Goal: Information Seeking & Learning: Check status

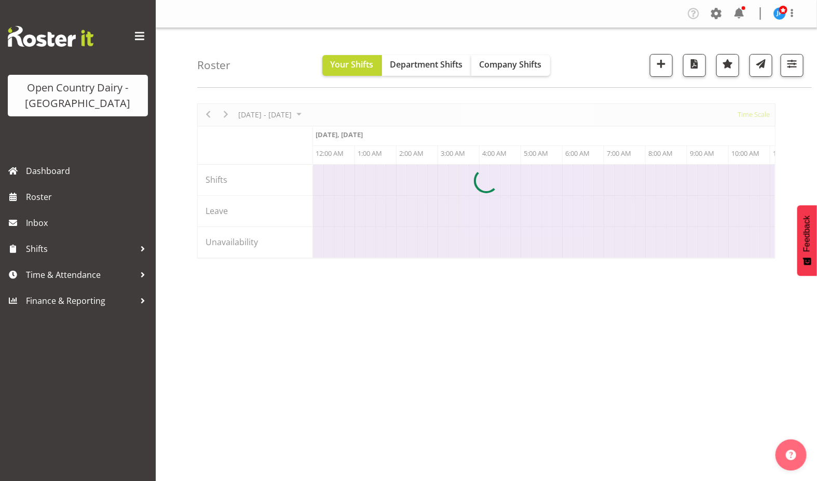
scroll to position [0, 4983]
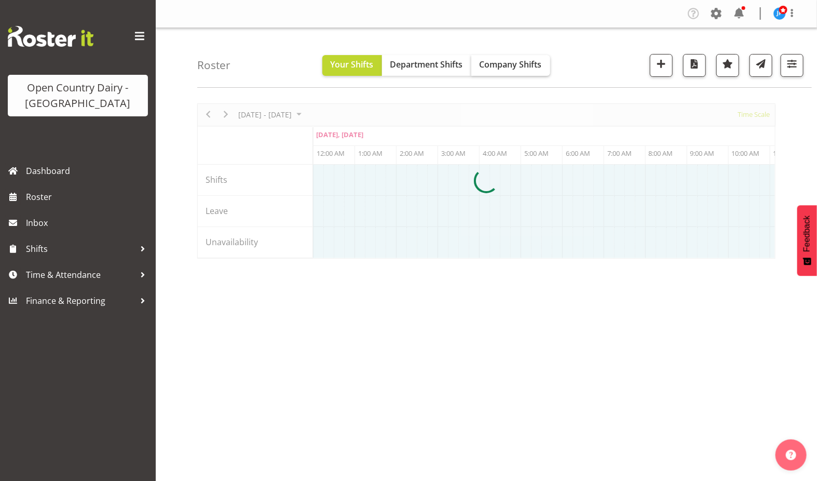
click at [505, 65] on span "Company Shifts" at bounding box center [511, 64] width 62 height 11
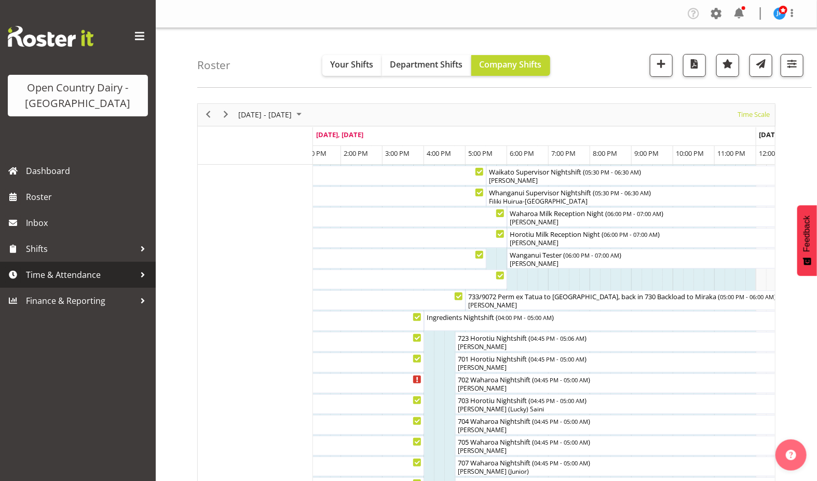
click at [79, 271] on span "Time & Attendance" at bounding box center [80, 275] width 109 height 16
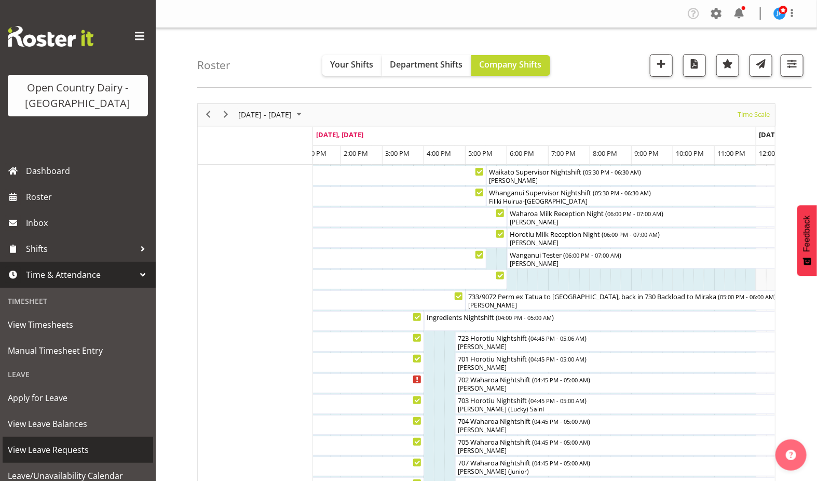
click at [57, 451] on span "View Leave Requests" at bounding box center [78, 450] width 140 height 16
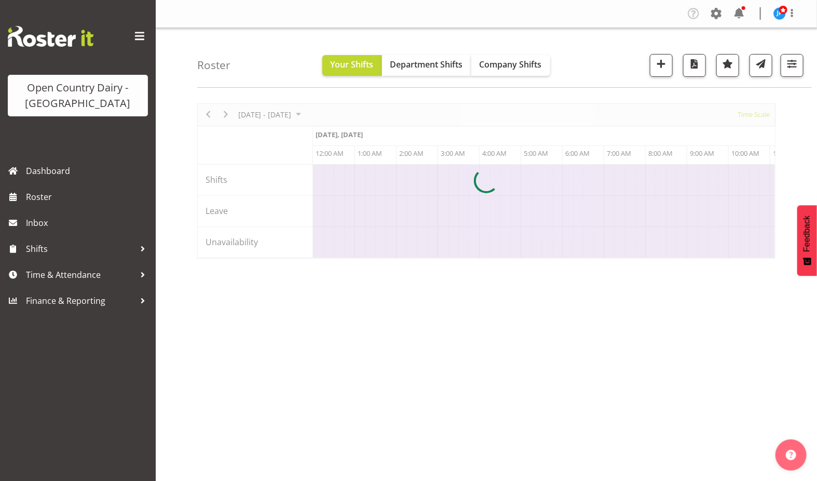
scroll to position [0, 4983]
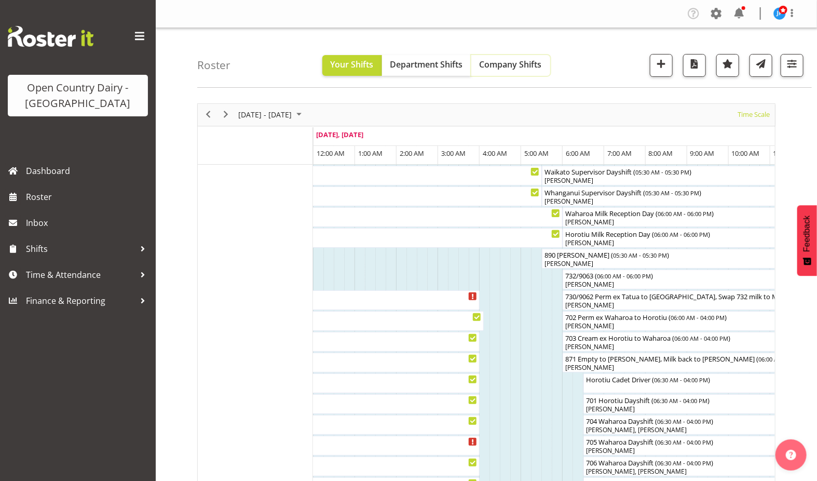
click at [512, 65] on span "Company Shifts" at bounding box center [511, 64] width 62 height 11
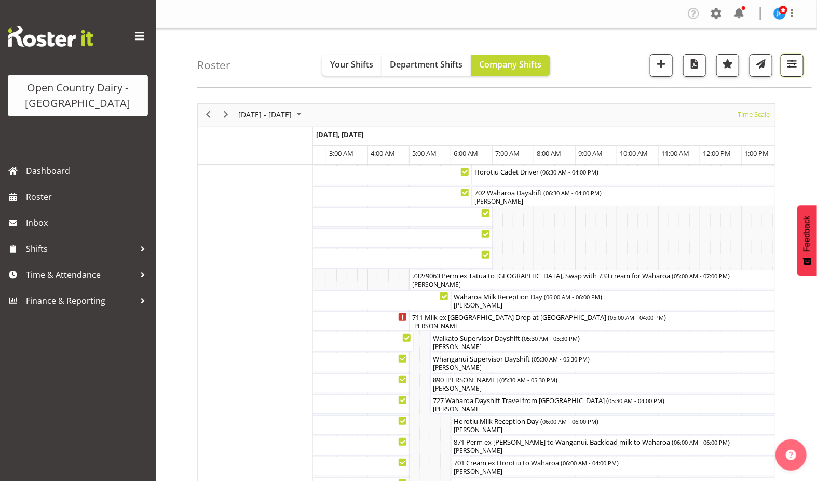
click at [796, 64] on span "button" at bounding box center [791, 63] width 13 height 13
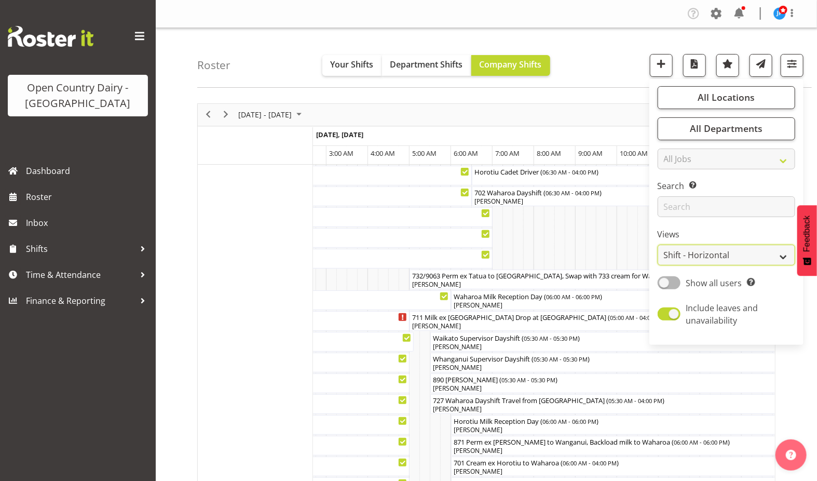
click at [701, 253] on select "Staff Role Shift - Horizontal Shift - Vertical Staff - Location" at bounding box center [727, 254] width 138 height 21
select select "staff"
click at [659, 244] on select "Staff Role Shift - Horizontal Shift - Vertical Staff - Location" at bounding box center [727, 254] width 138 height 21
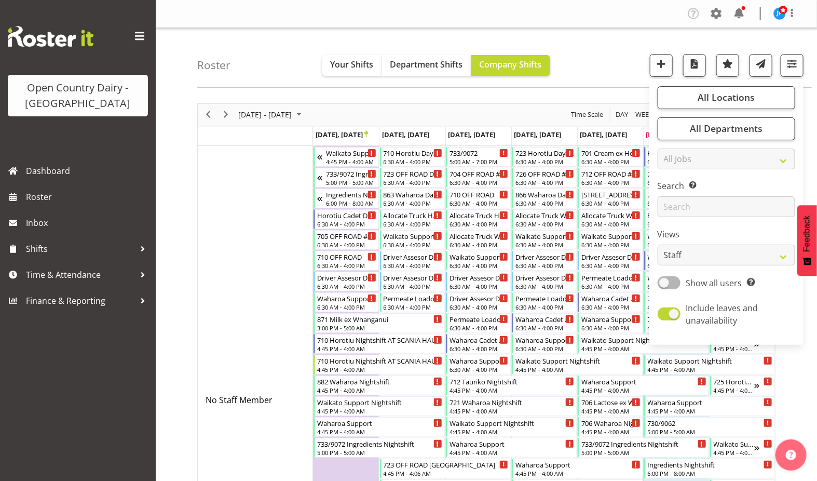
click at [665, 313] on span at bounding box center [669, 313] width 23 height 13
click at [664, 313] on input "Include leaves and unavailability" at bounding box center [661, 313] width 7 height 7
checkbox input "false"
click at [795, 60] on span "button" at bounding box center [791, 63] width 13 height 13
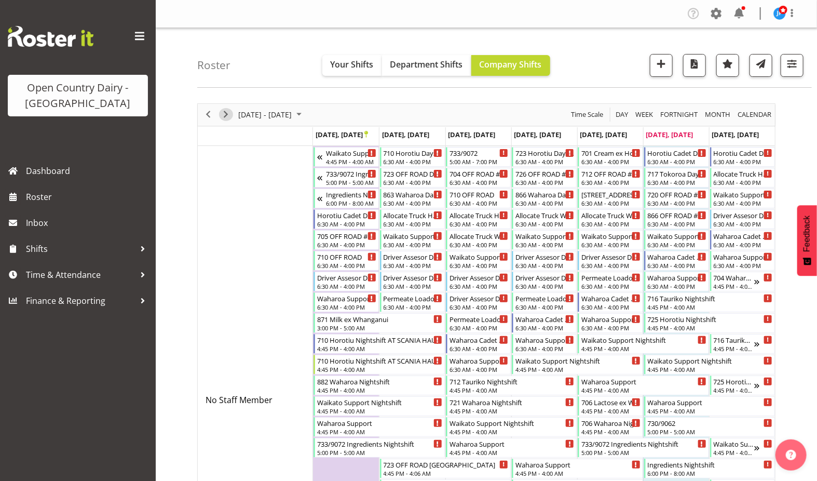
click at [224, 113] on span "Next" at bounding box center [226, 114] width 12 height 13
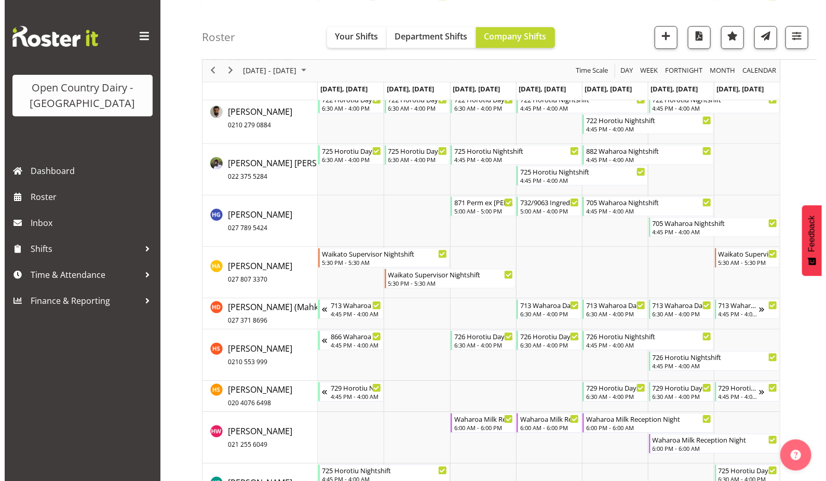
scroll to position [3096, 0]
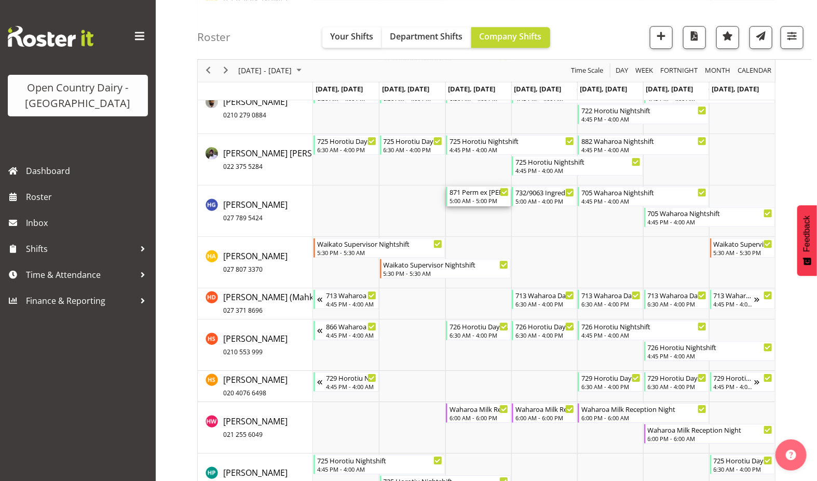
click at [476, 194] on div "871 Perm ex Tatua to Wanganui, Milk Home" at bounding box center [479, 191] width 59 height 10
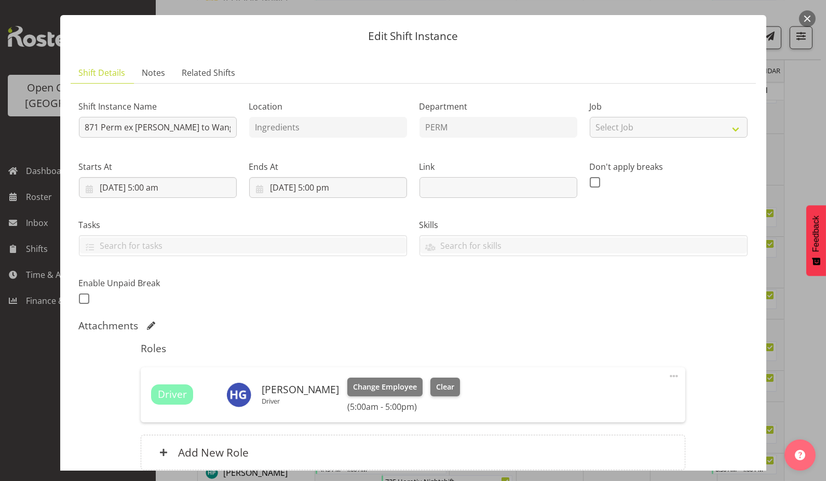
scroll to position [0, 0]
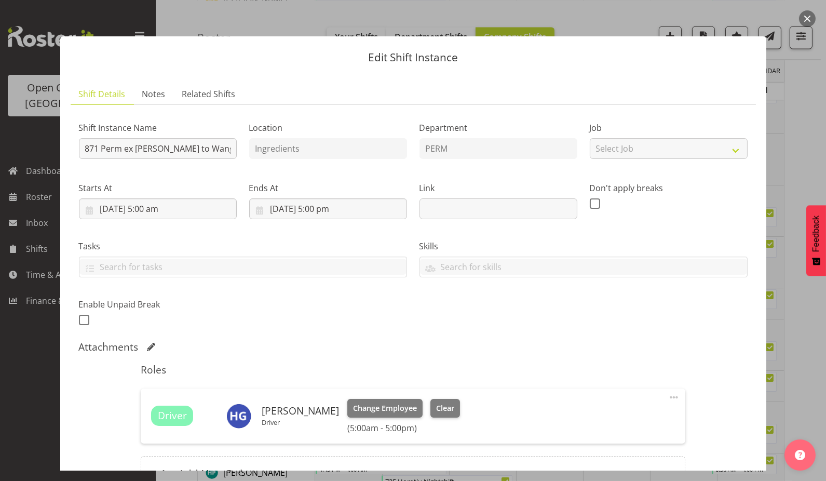
click at [808, 18] on button "button" at bounding box center [807, 18] width 17 height 17
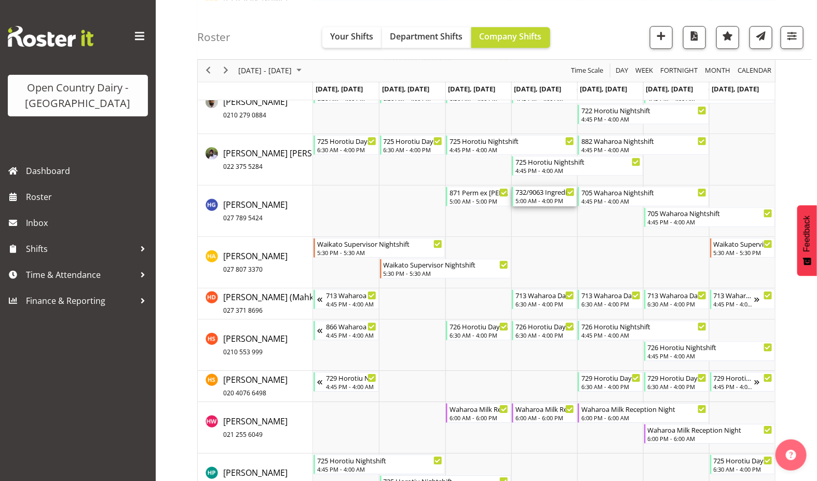
click at [537, 193] on div "732/9063 Ingredients Dayshift" at bounding box center [544, 191] width 59 height 10
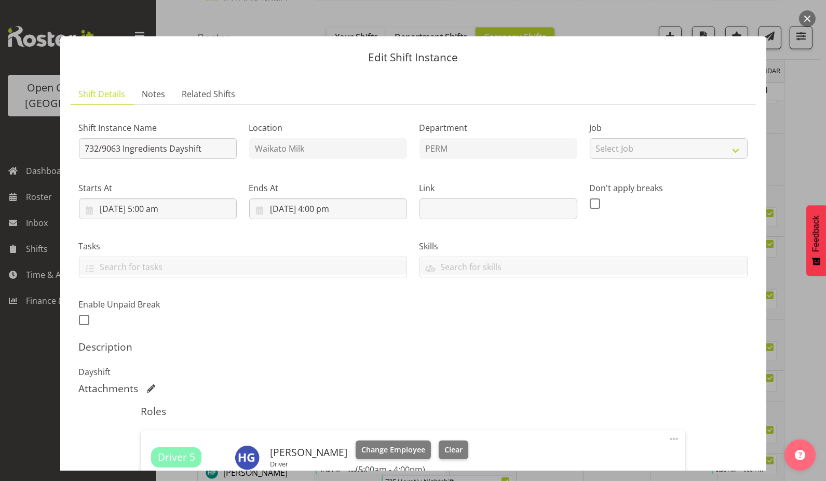
click at [808, 17] on button "button" at bounding box center [807, 18] width 17 height 17
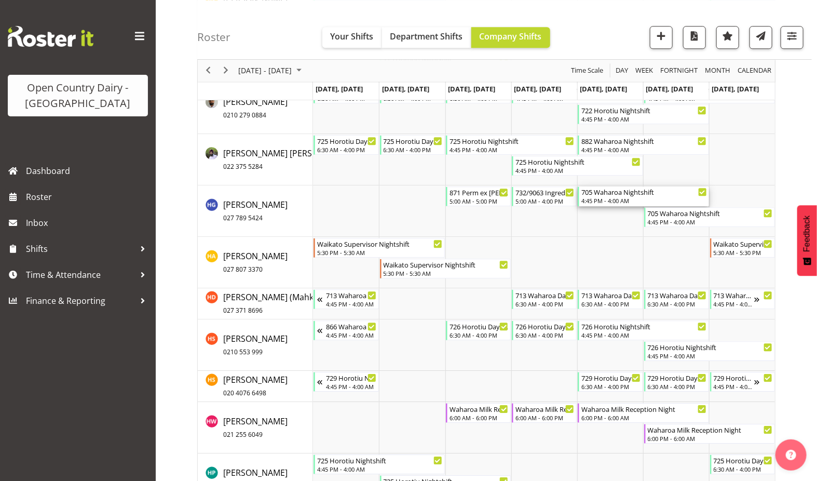
click at [610, 193] on div "705 Waharoa Nightshift" at bounding box center [643, 191] width 125 height 10
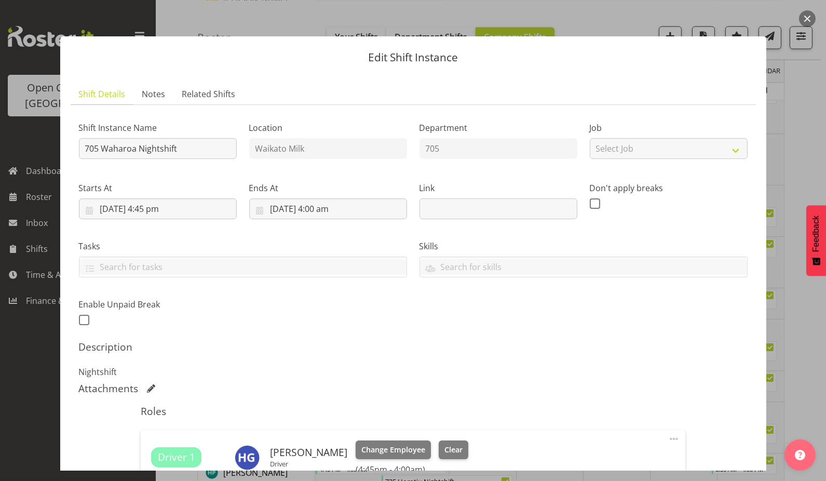
click at [808, 17] on button "button" at bounding box center [807, 18] width 17 height 17
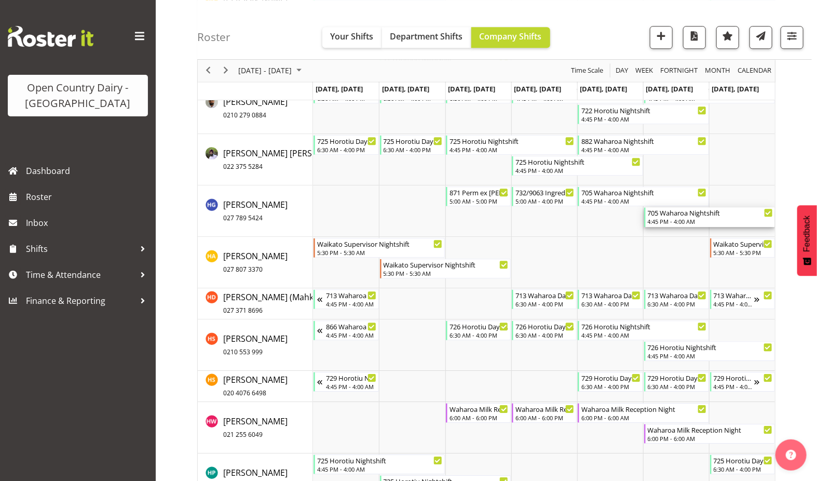
click at [666, 212] on div "705 Waharoa Nightshift" at bounding box center [710, 212] width 125 height 10
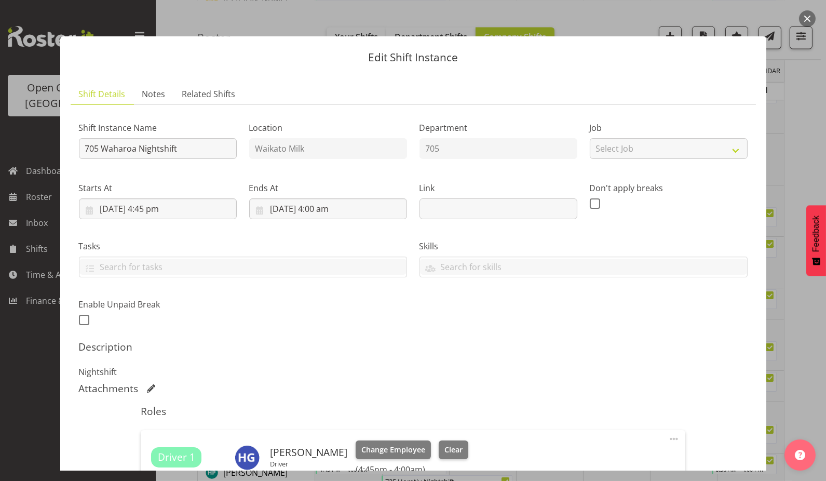
click at [807, 17] on button "button" at bounding box center [807, 18] width 17 height 17
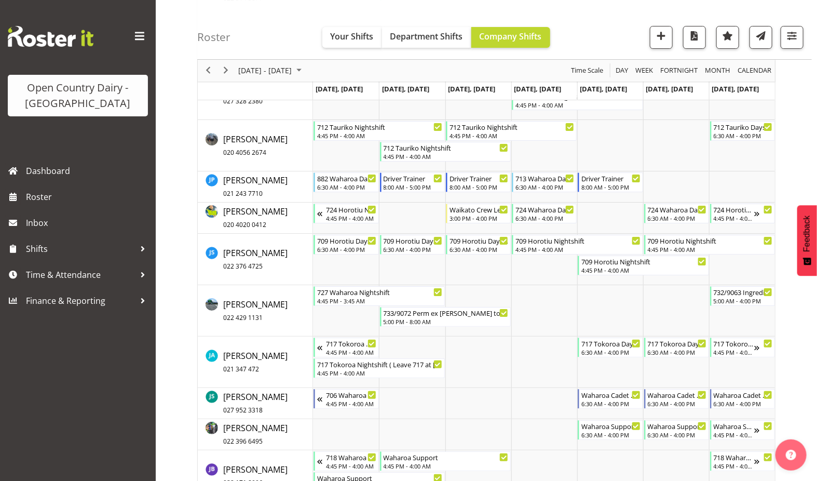
scroll to position [3588, 0]
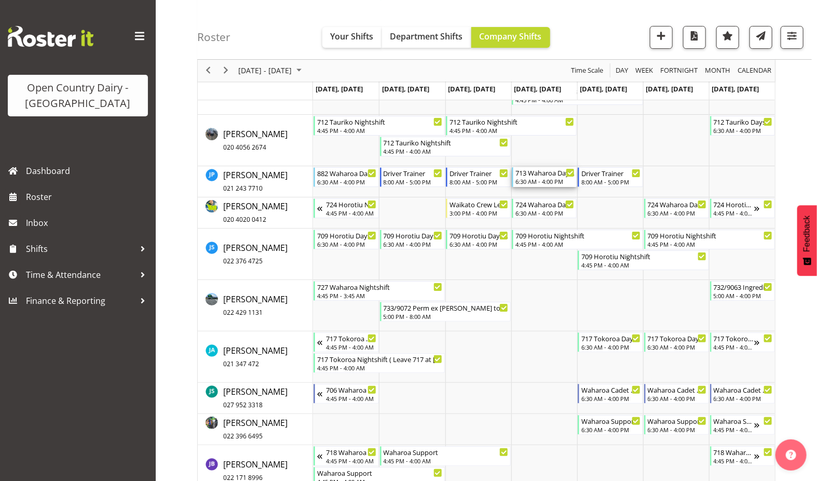
click at [540, 173] on div "713 Waharoa Dayshift" at bounding box center [544, 172] width 59 height 10
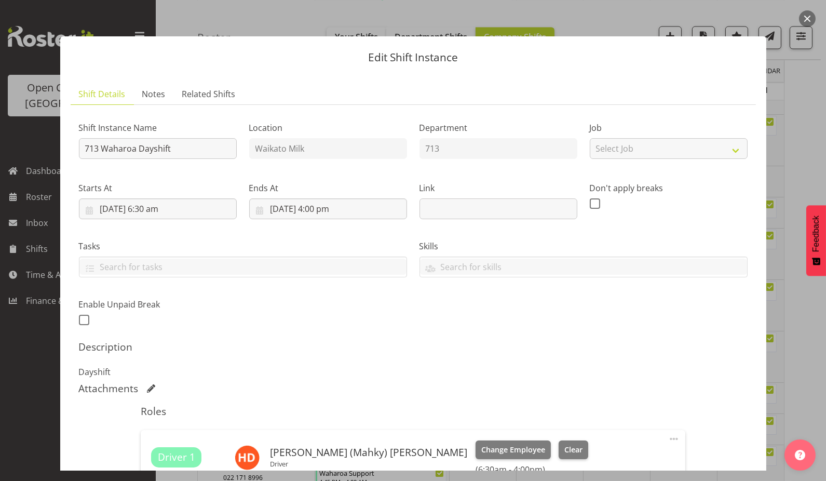
click at [805, 15] on button "button" at bounding box center [807, 18] width 17 height 17
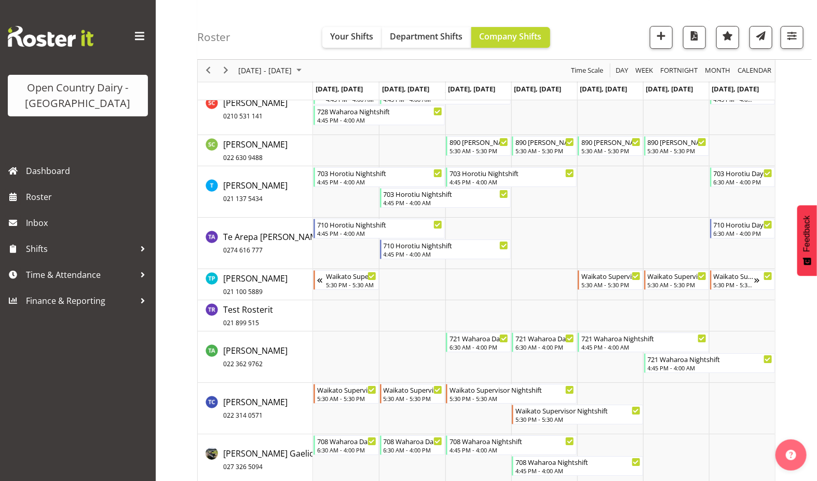
scroll to position [7108, 0]
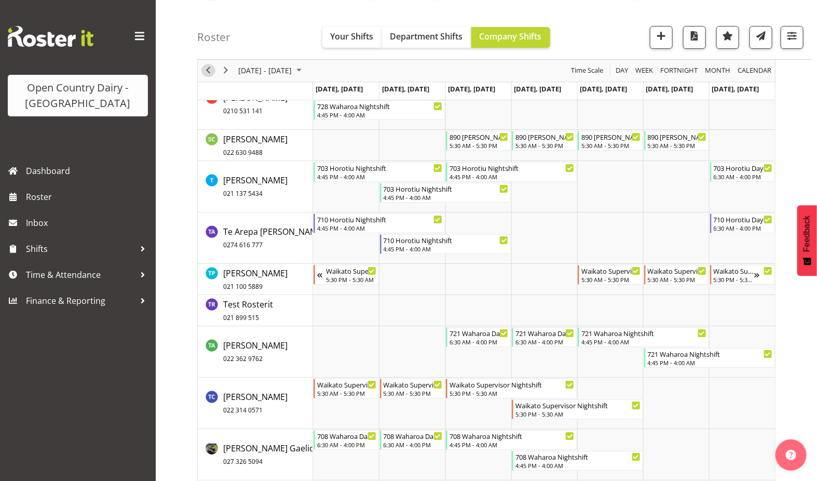
click at [209, 69] on span "Previous" at bounding box center [208, 70] width 12 height 13
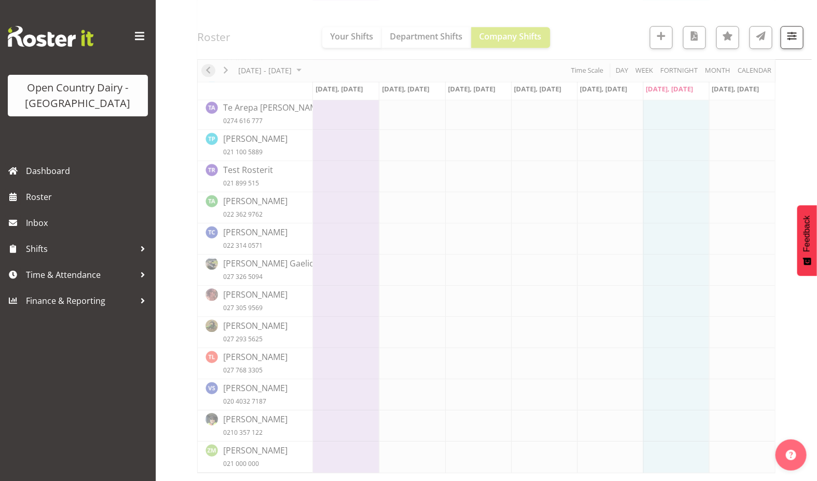
scroll to position [4904, 0]
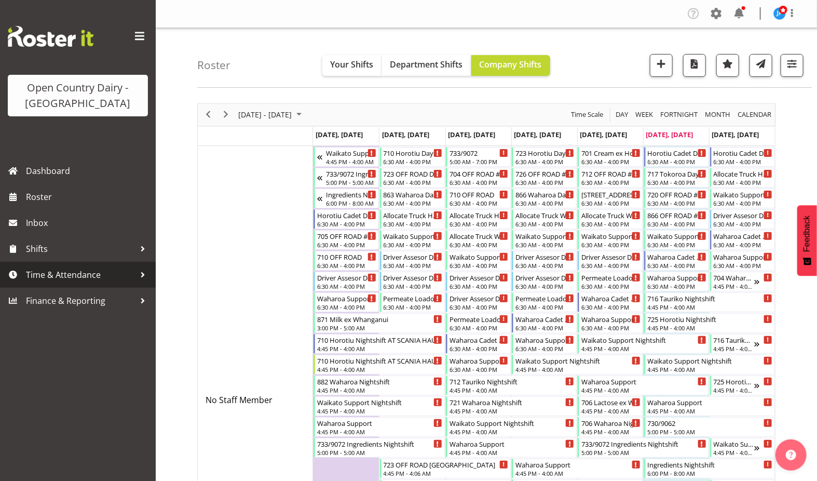
click at [88, 278] on span "Time & Attendance" at bounding box center [80, 275] width 109 height 16
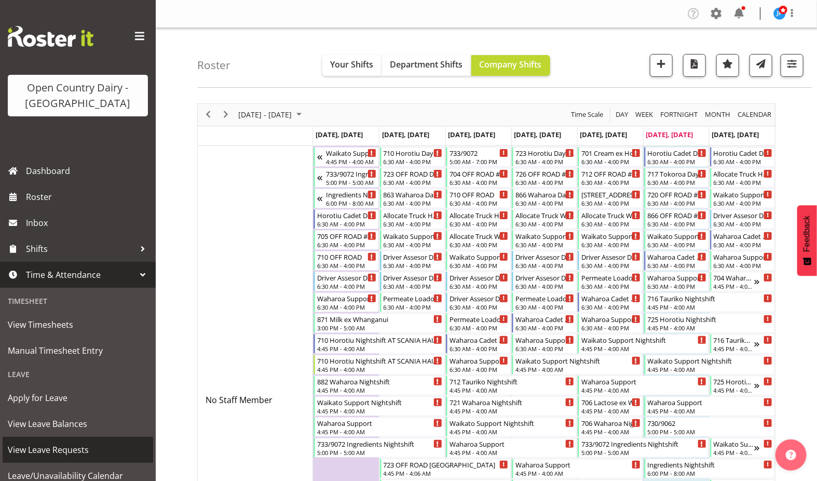
click at [57, 448] on span "View Leave Requests" at bounding box center [78, 450] width 140 height 16
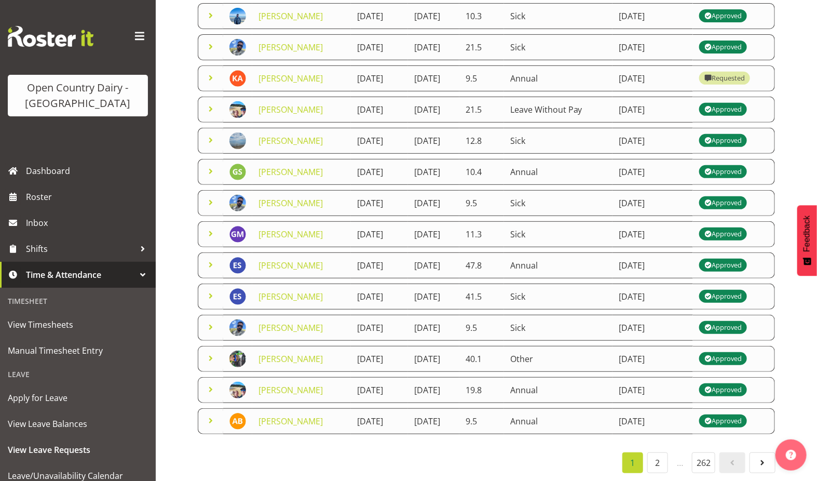
scroll to position [288, 0]
click at [660, 453] on link "2" at bounding box center [657, 462] width 21 height 21
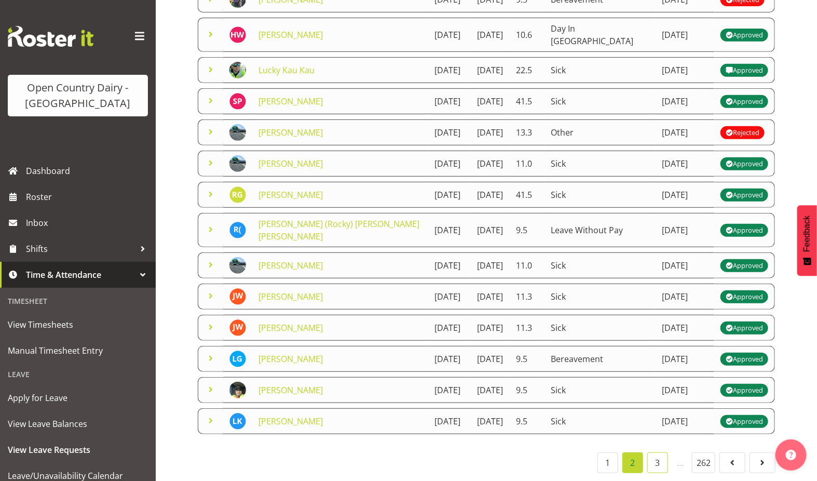
click at [659, 454] on link "3" at bounding box center [657, 462] width 21 height 21
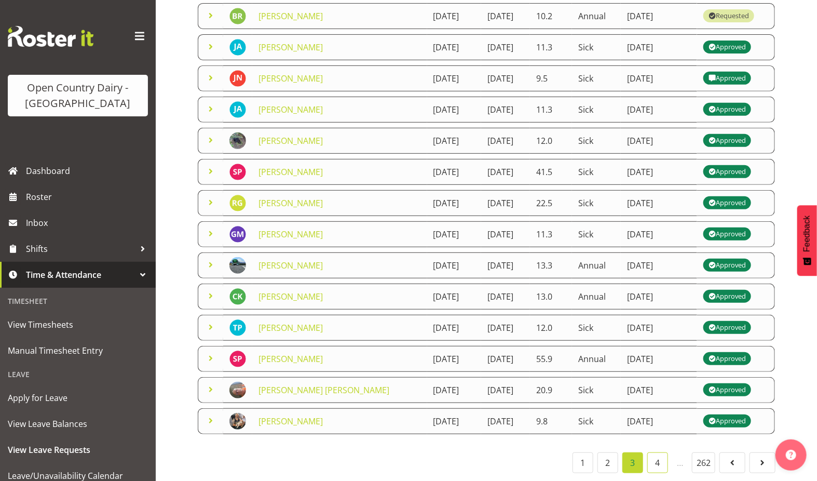
click at [663, 455] on link "4" at bounding box center [657, 462] width 21 height 21
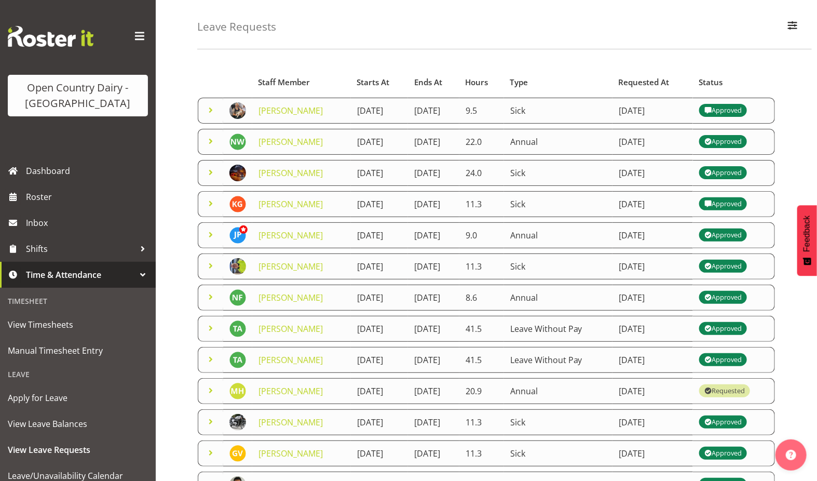
scroll to position [0, 0]
